Goal: Information Seeking & Learning: Find specific fact

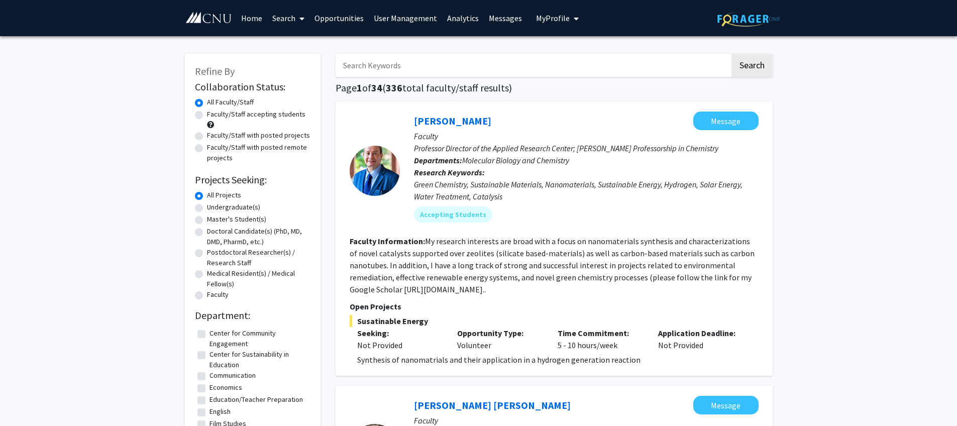
click at [285, 22] on link "Search" at bounding box center [288, 18] width 42 height 35
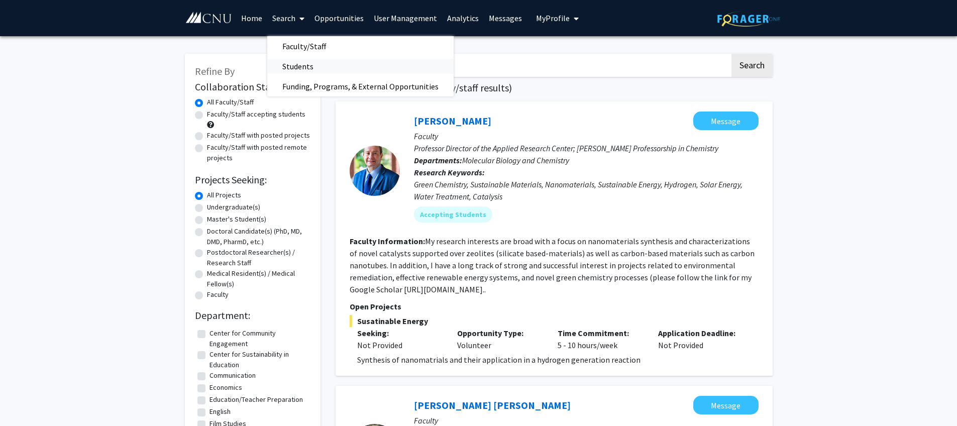
click at [298, 68] on span "Students" at bounding box center [297, 66] width 61 height 20
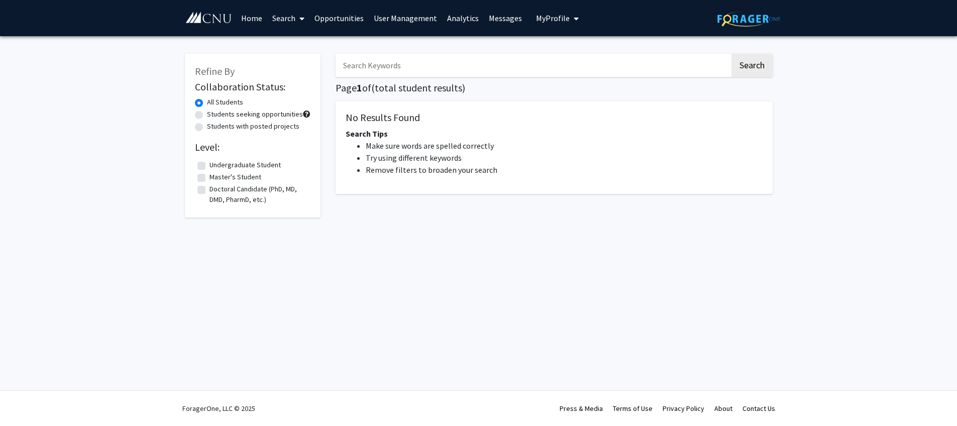
click at [383, 67] on input "Search Keywords" at bounding box center [533, 65] width 394 height 23
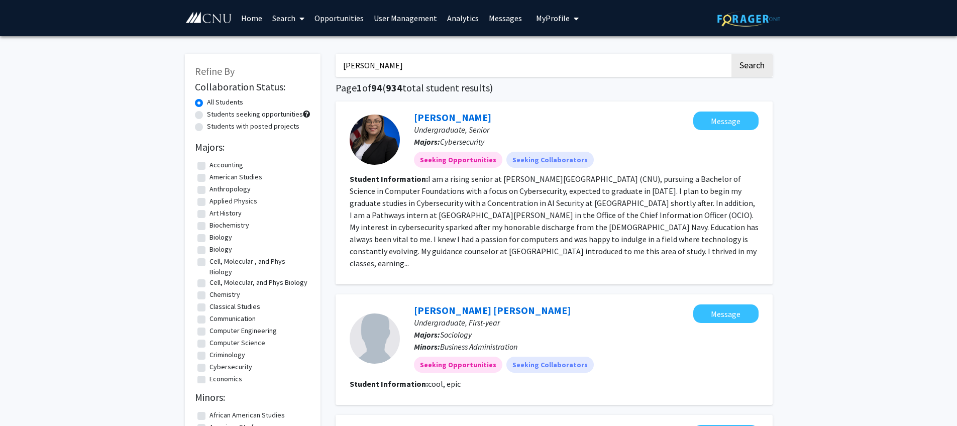
type input "[PERSON_NAME]"
click at [731, 54] on button "Search" at bounding box center [751, 65] width 41 height 23
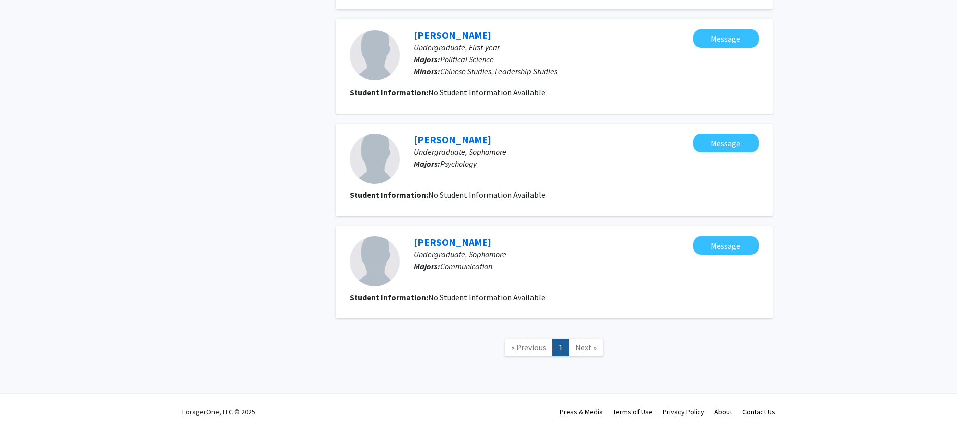
scroll to position [540, 0]
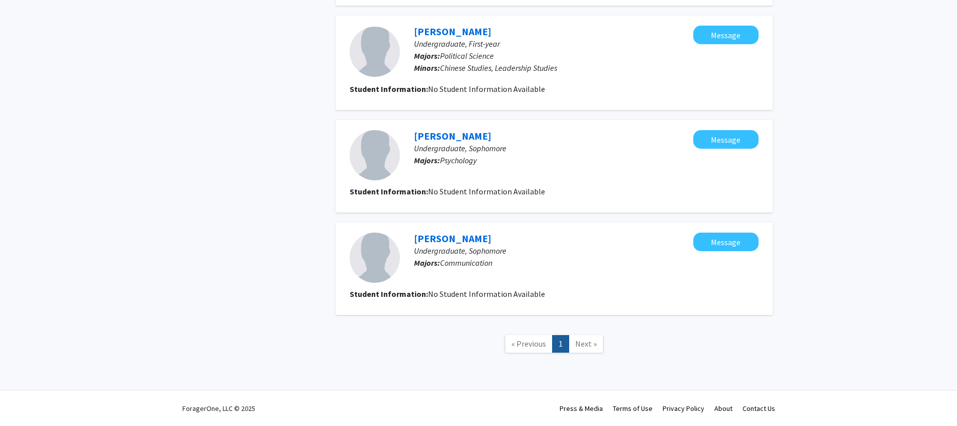
click at [456, 138] on link "[PERSON_NAME]" at bounding box center [452, 136] width 77 height 13
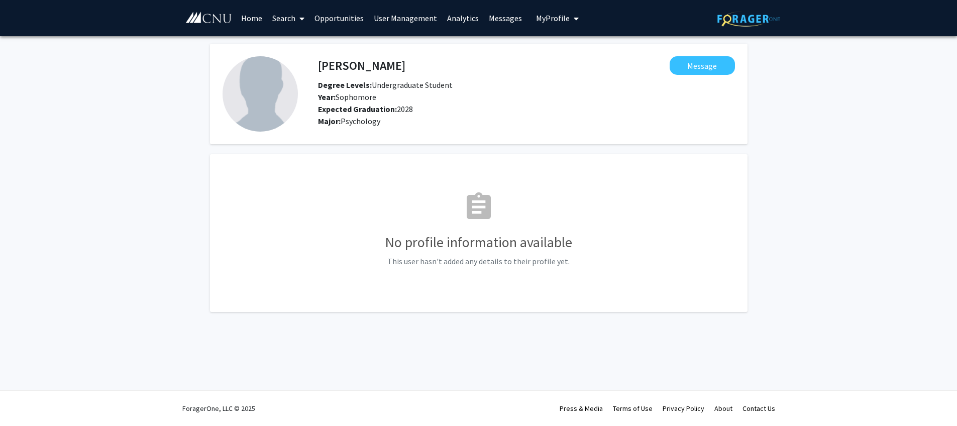
click at [302, 20] on icon at bounding box center [301, 19] width 5 height 8
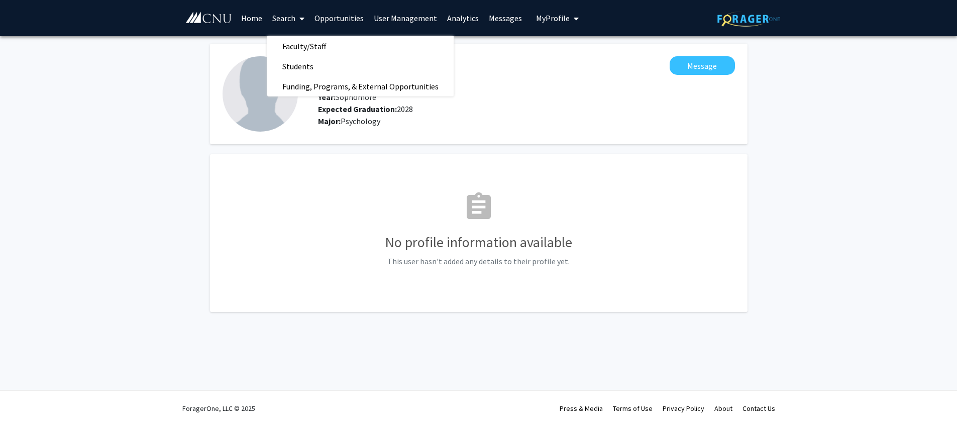
drag, startPoint x: 527, startPoint y: 113, endPoint x: 464, endPoint y: 93, distance: 65.8
click at [526, 113] on div "Expected Graduation: 2028" at bounding box center [476, 109] width 333 height 12
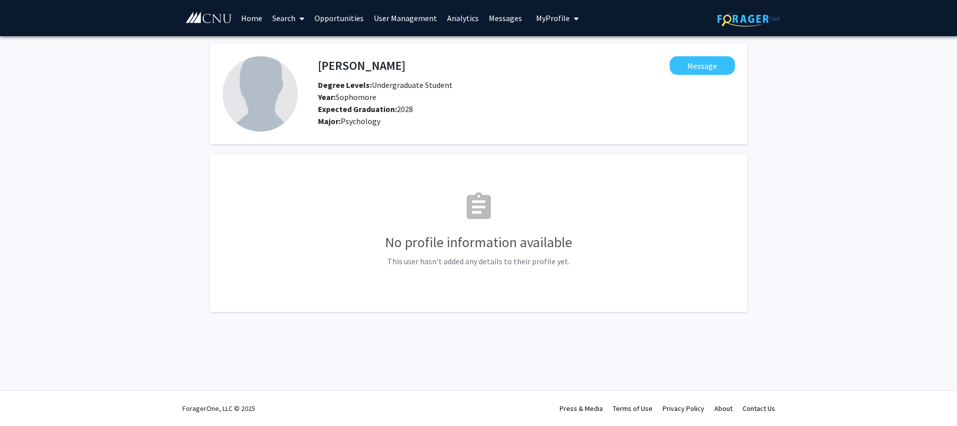
click at [275, 17] on link "Search" at bounding box center [288, 18] width 42 height 35
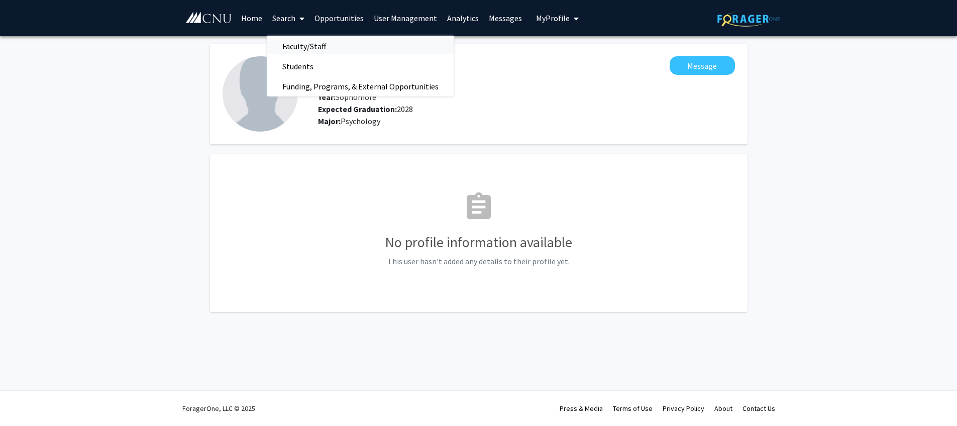
click at [292, 47] on span "Faculty/Staff" at bounding box center [304, 46] width 74 height 20
